Goal: Navigation & Orientation: Find specific page/section

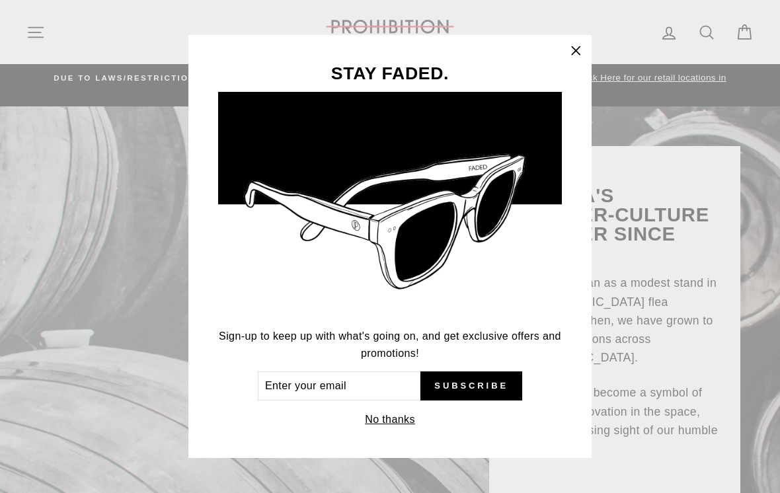
click at [398, 418] on button "No thanks" at bounding box center [390, 419] width 58 height 18
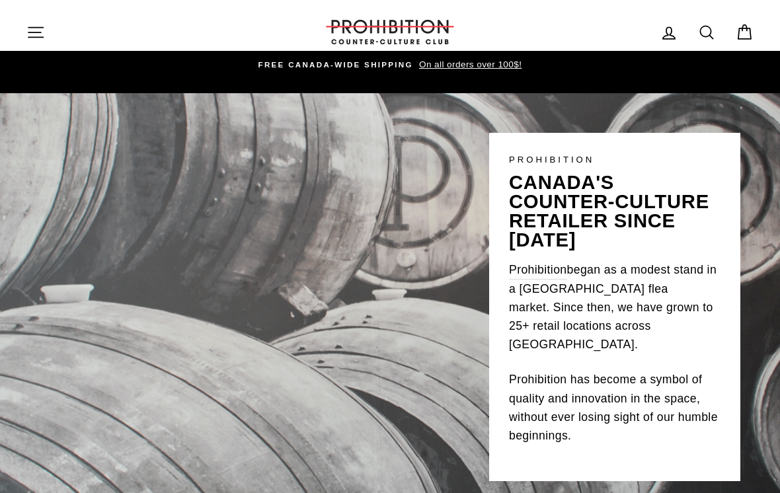
click at [38, 39] on icon "button" at bounding box center [35, 32] width 18 height 18
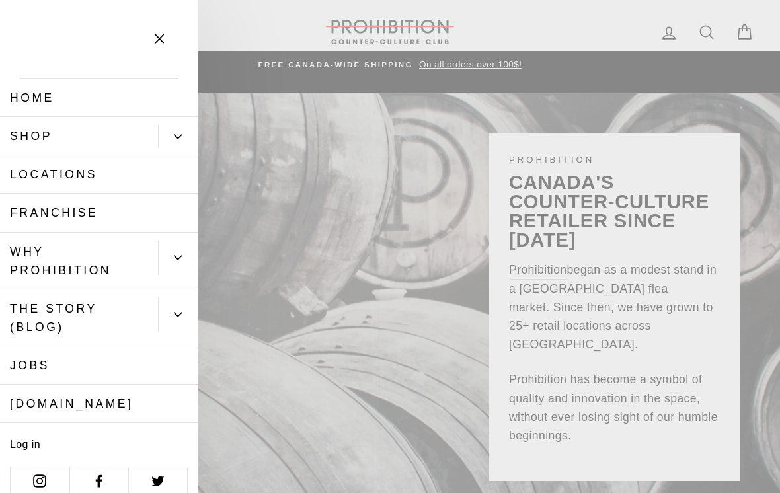
click at [177, 137] on icon "Primary" at bounding box center [177, 136] width 7 height 3
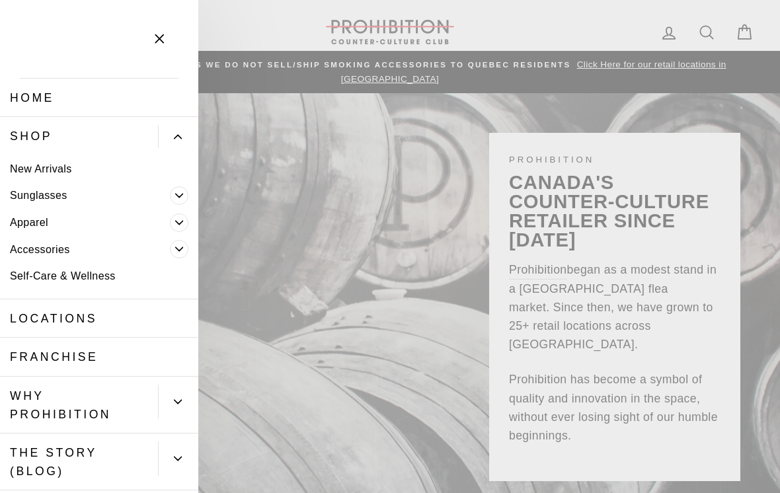
click at [188, 246] on span "Primary" at bounding box center [179, 249] width 18 height 18
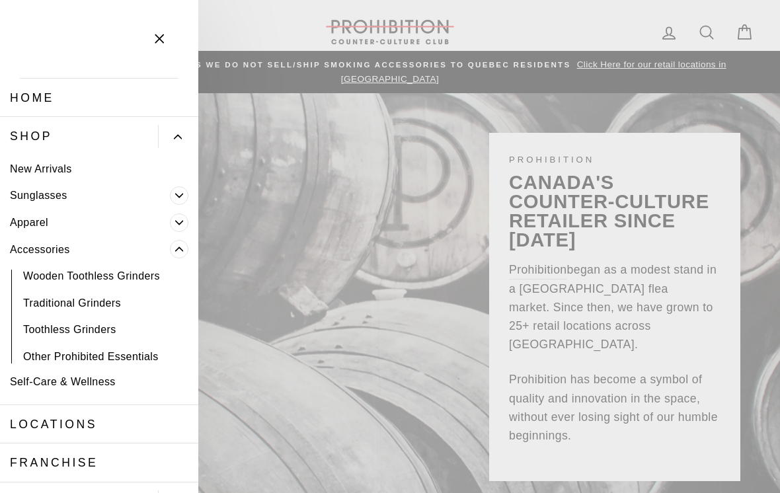
click at [187, 224] on span "Primary" at bounding box center [179, 222] width 18 height 18
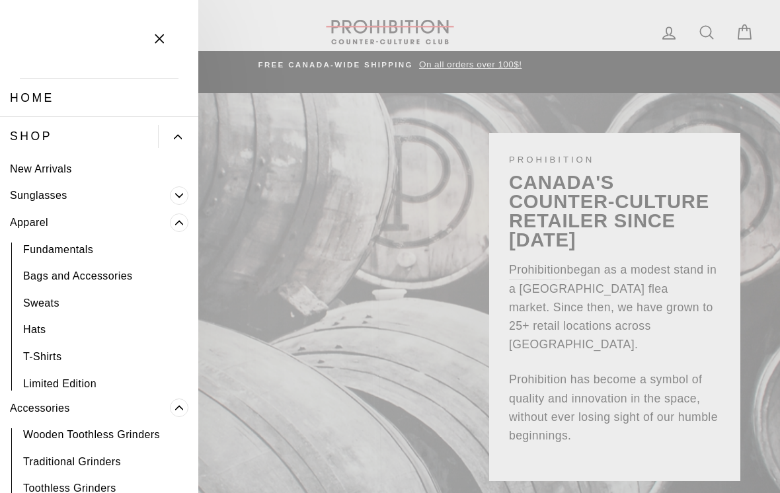
click at [184, 196] on span "Primary" at bounding box center [179, 195] width 18 height 18
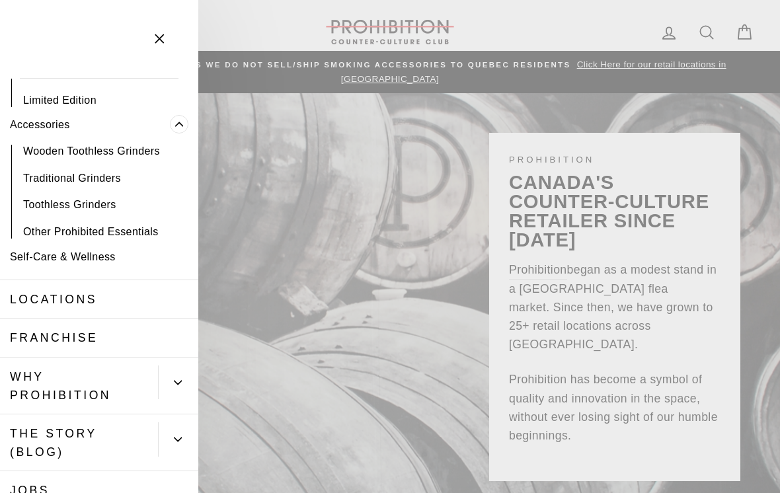
scroll to position [605, 0]
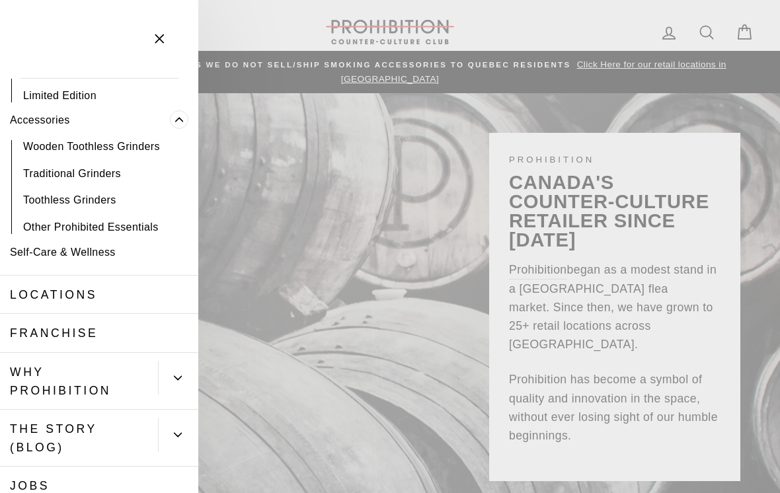
click at [112, 252] on link "Self-Care & Wellness" at bounding box center [99, 252] width 198 height 27
click at [102, 193] on link "Toothless Grinders" at bounding box center [99, 200] width 198 height 27
click at [110, 219] on link "Other Prohibited Essentials" at bounding box center [99, 226] width 198 height 27
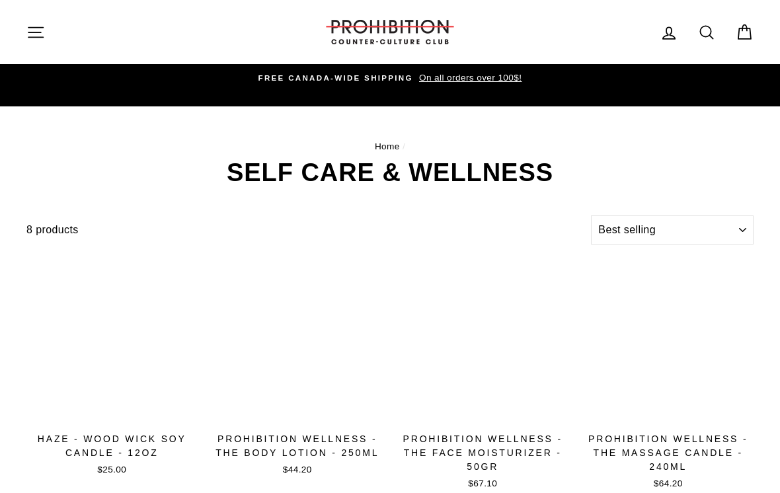
select select "best-selling"
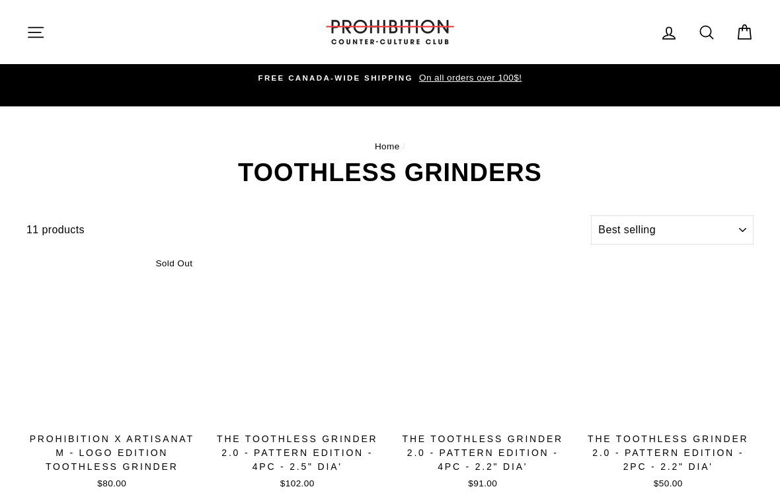
select select "best-selling"
